Goal: Information Seeking & Learning: Learn about a topic

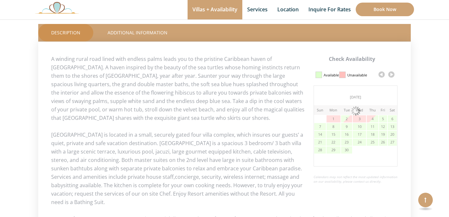
scroll to position [291, 0]
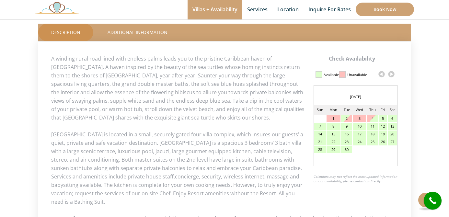
click at [391, 73] on link at bounding box center [391, 74] width 10 height 10
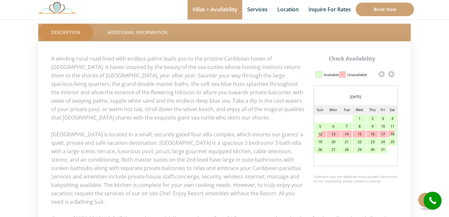
click at [391, 73] on link at bounding box center [391, 74] width 10 height 10
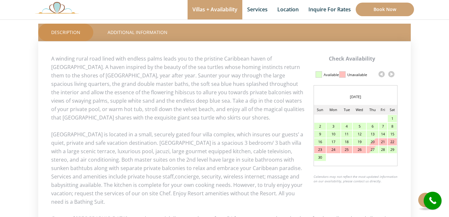
click at [391, 73] on link at bounding box center [391, 74] width 10 height 10
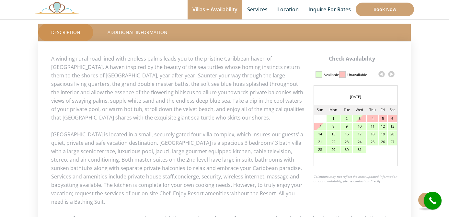
click at [391, 73] on link at bounding box center [391, 74] width 10 height 10
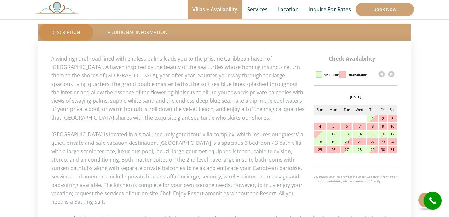
click at [320, 75] on div at bounding box center [318, 74] width 6 height 6
click at [382, 73] on link at bounding box center [382, 74] width 10 height 10
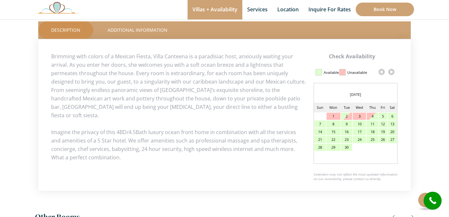
scroll to position [290, 0]
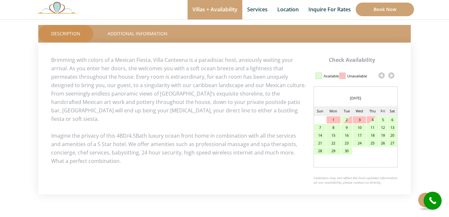
click at [392, 73] on link at bounding box center [391, 76] width 10 height 10
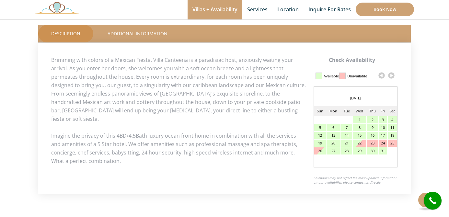
click at [392, 73] on link at bounding box center [391, 76] width 10 height 10
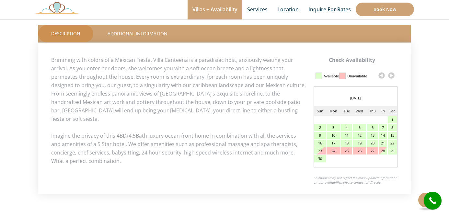
click at [392, 73] on link at bounding box center [391, 76] width 10 height 10
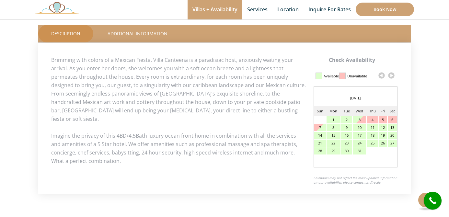
click at [392, 73] on link at bounding box center [391, 76] width 10 height 10
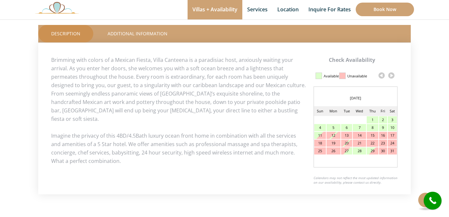
click at [382, 75] on link at bounding box center [382, 76] width 10 height 10
